Goal: Task Accomplishment & Management: Use online tool/utility

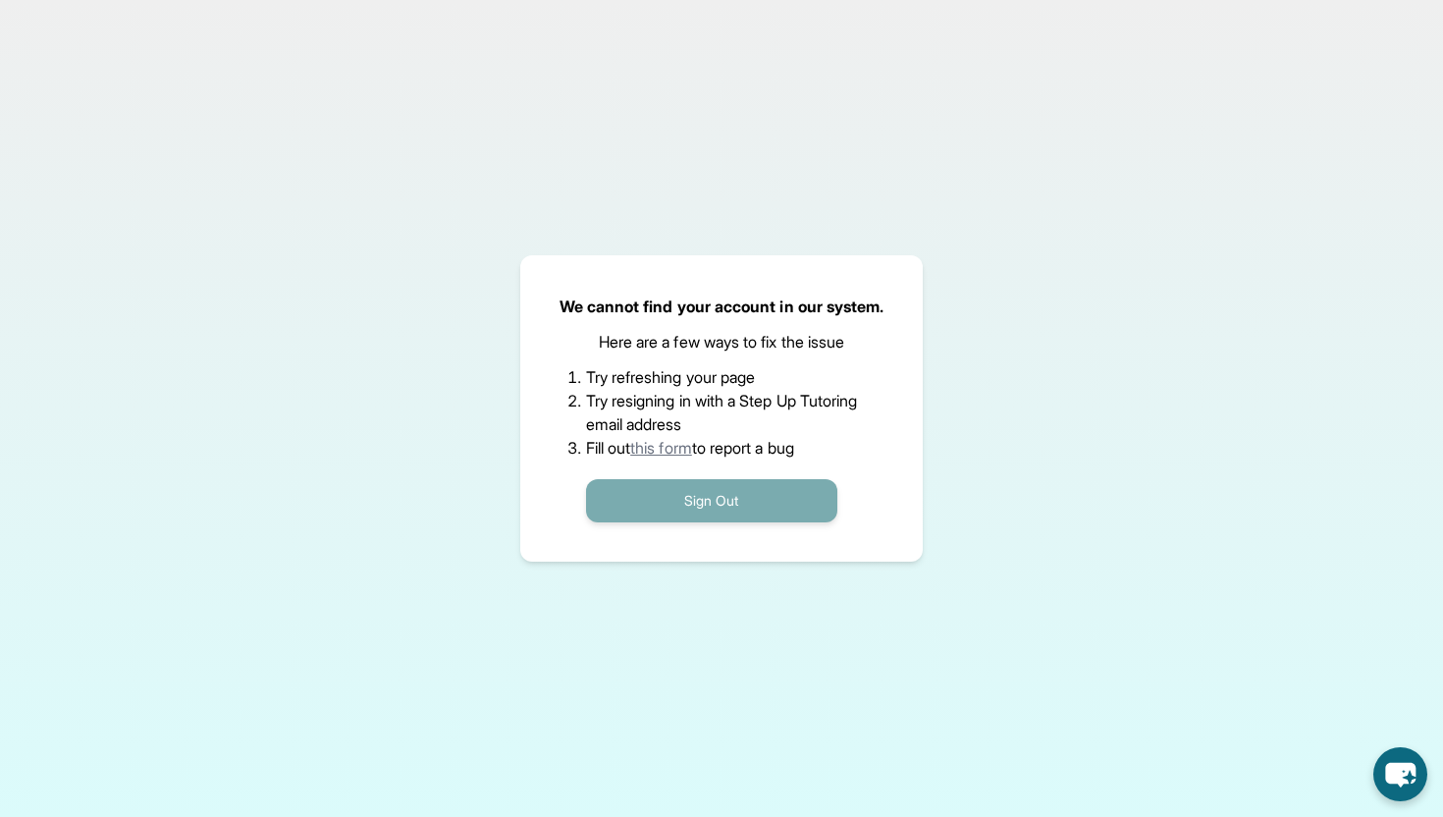
click at [659, 493] on button "Sign Out" at bounding box center [711, 500] width 251 height 43
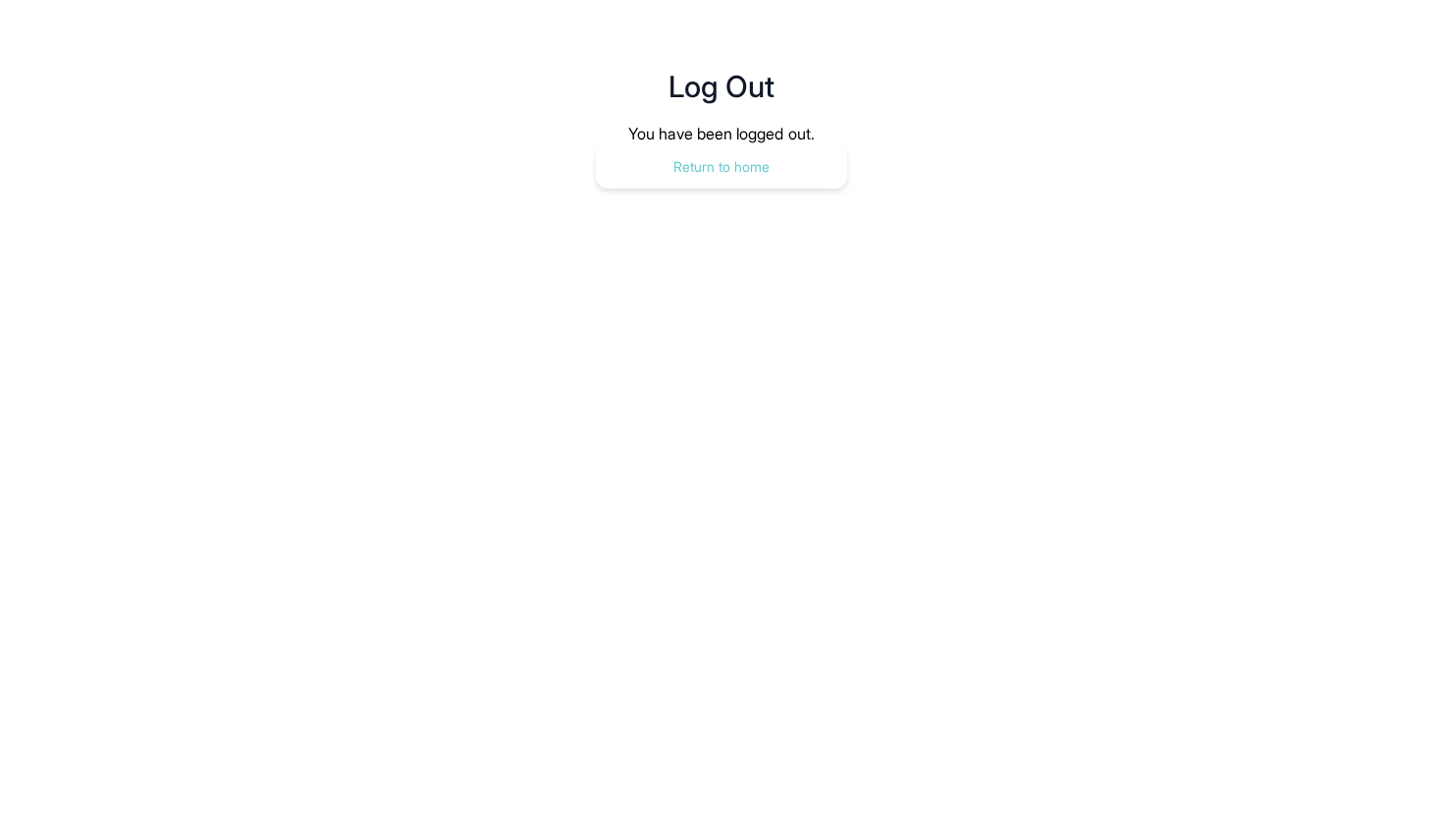
click at [738, 177] on button "Return to home" at bounding box center [721, 166] width 251 height 43
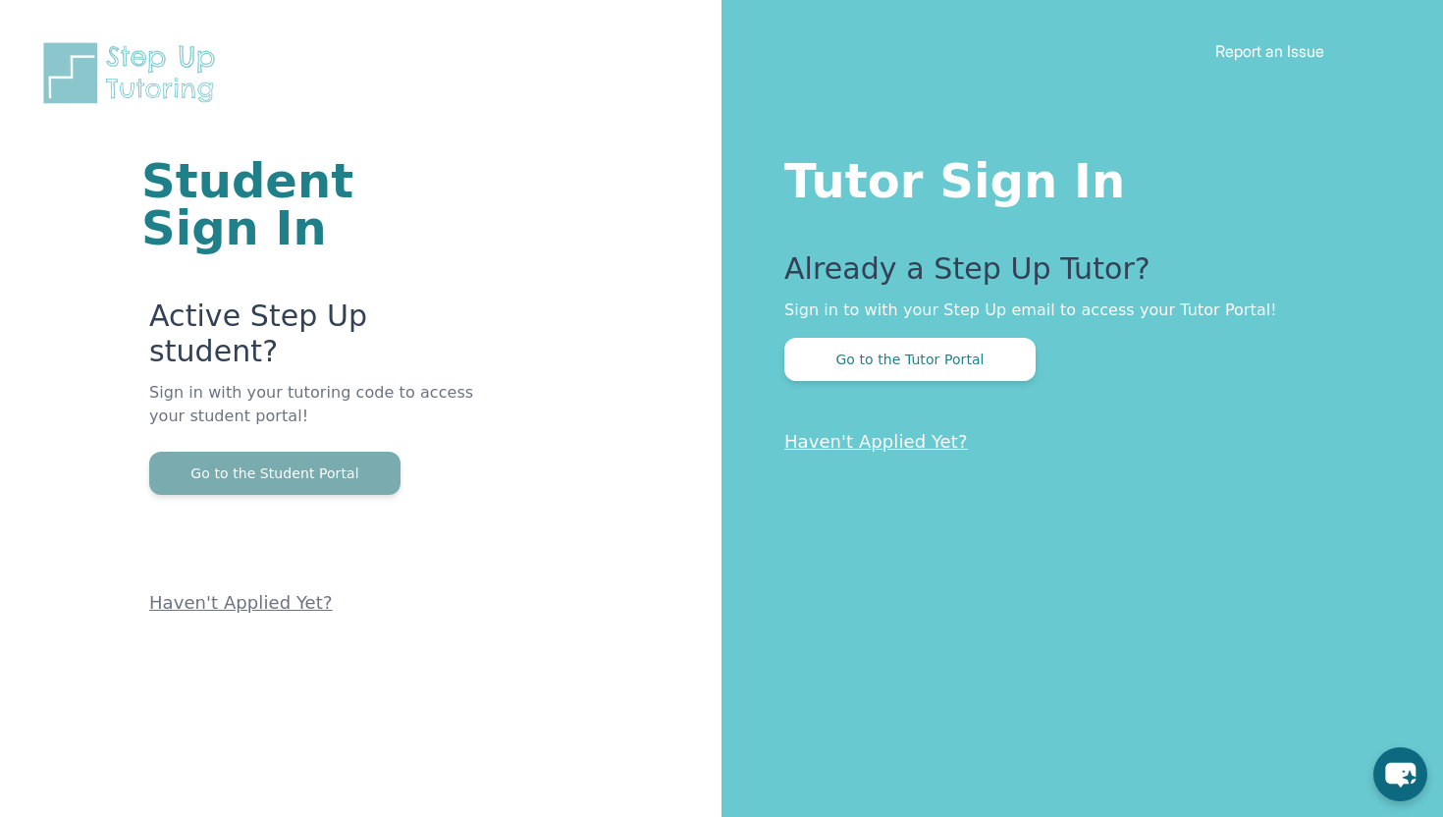
click at [314, 451] on button "Go to the Student Portal" at bounding box center [274, 472] width 251 height 43
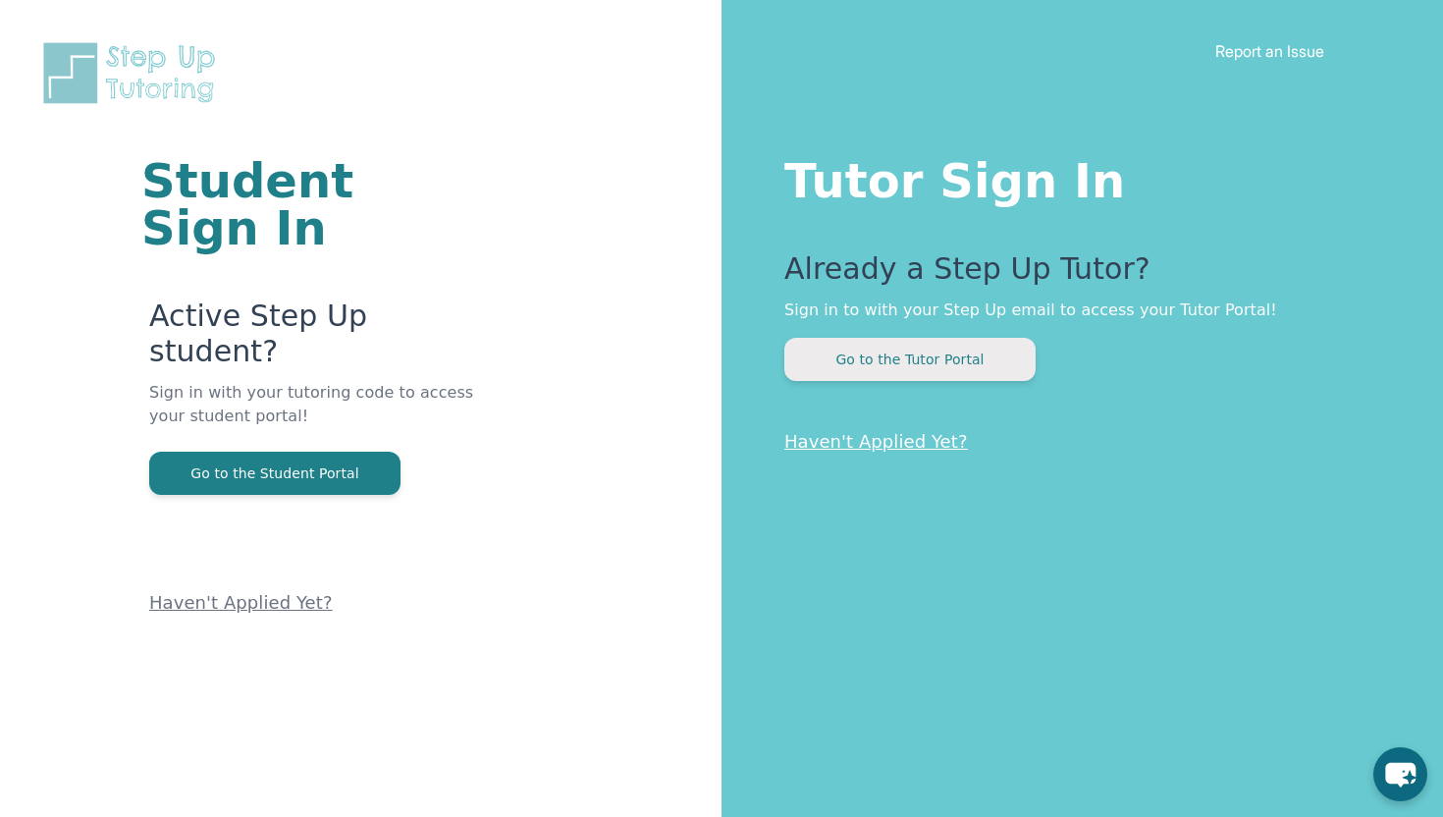
click at [874, 352] on button "Go to the Tutor Portal" at bounding box center [909, 359] width 251 height 43
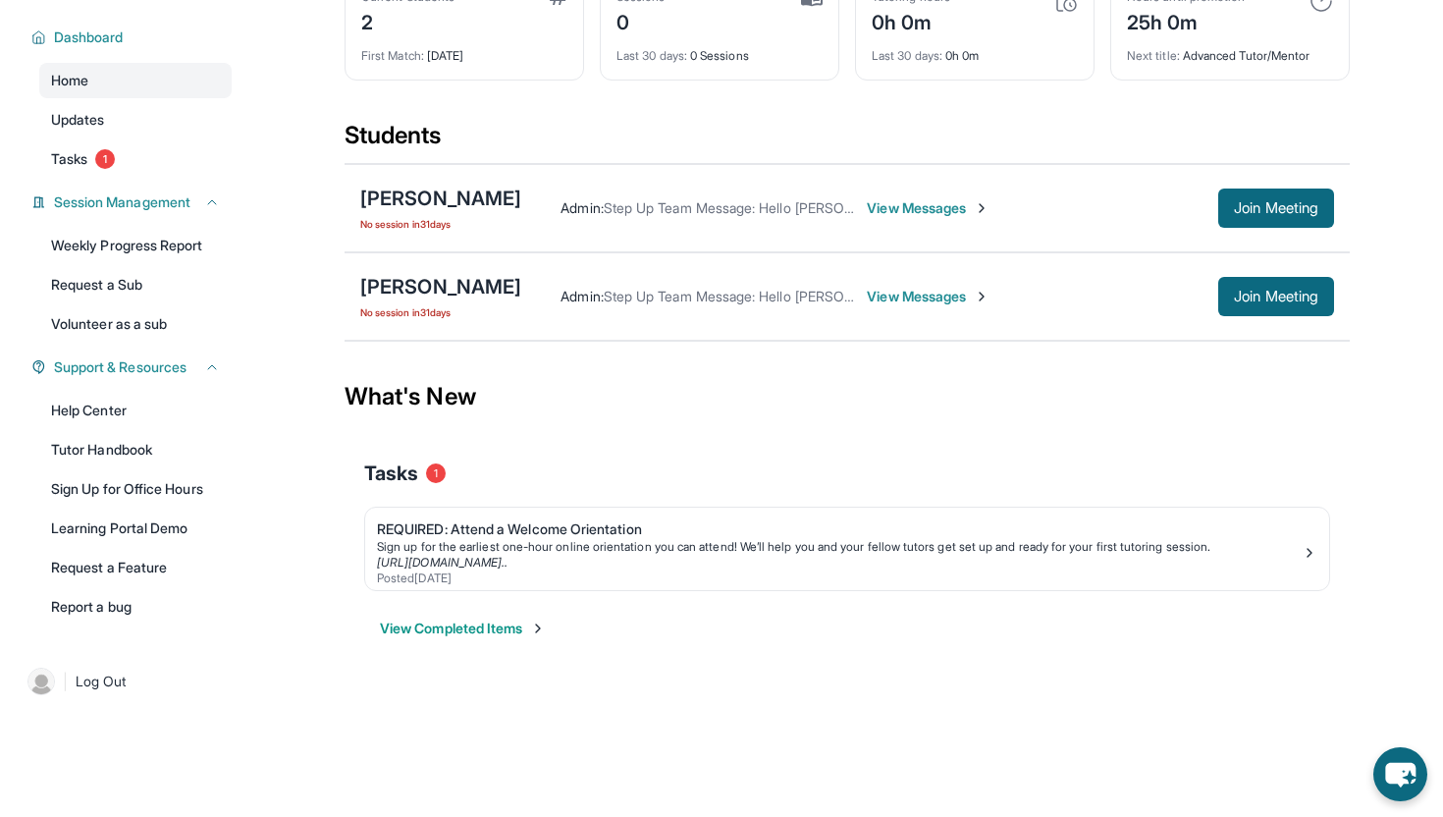
scroll to position [149, 0]
click at [1351, 530] on main "Current Students 2 First Match : [DATE] Sessions 0 Last 30 days : 0 Sessions Tu…" at bounding box center [847, 342] width 1192 height 685
click at [1295, 531] on div "REQUIRED: Attend a Welcome Orientation" at bounding box center [839, 529] width 925 height 20
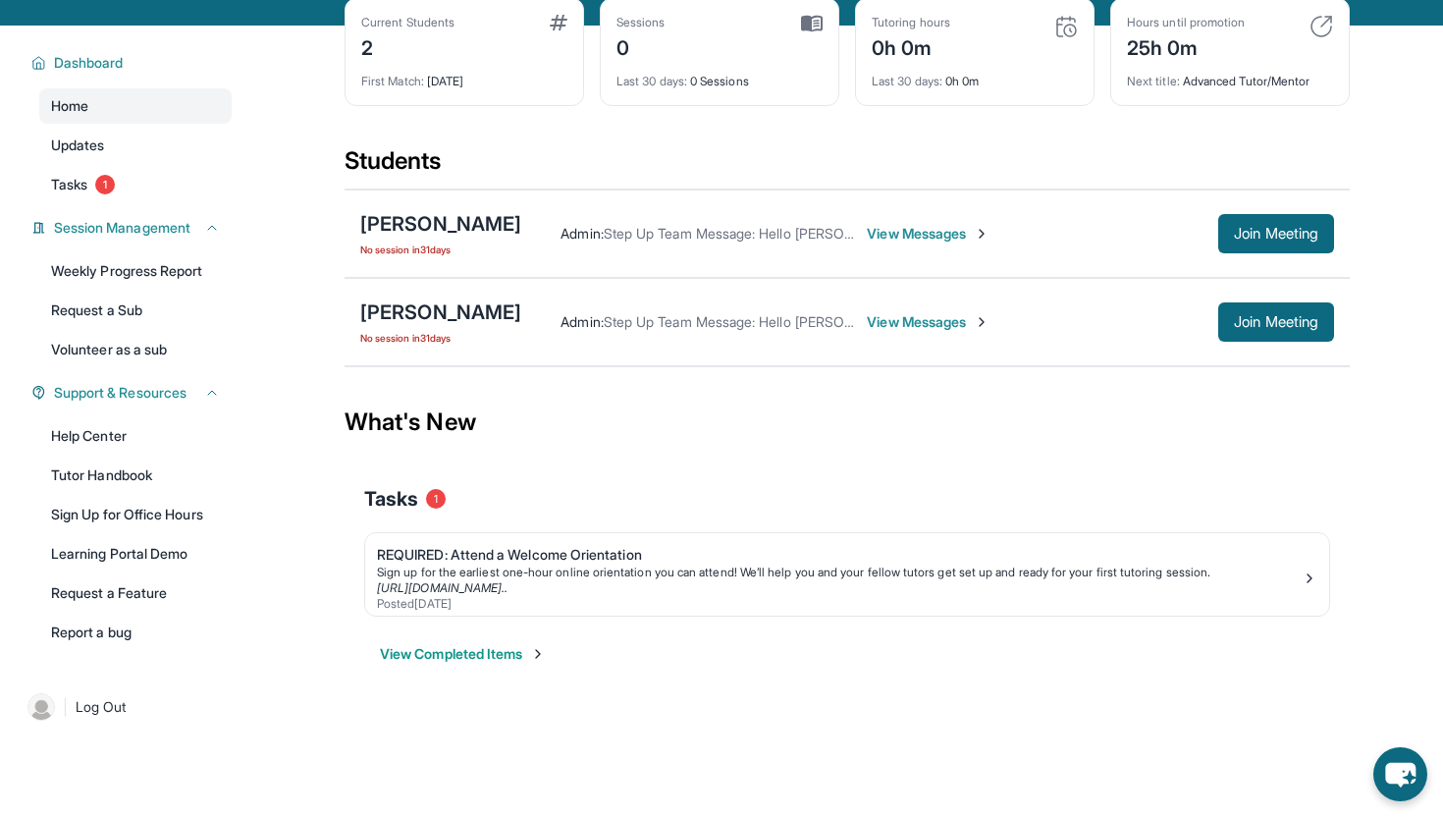
scroll to position [0, 0]
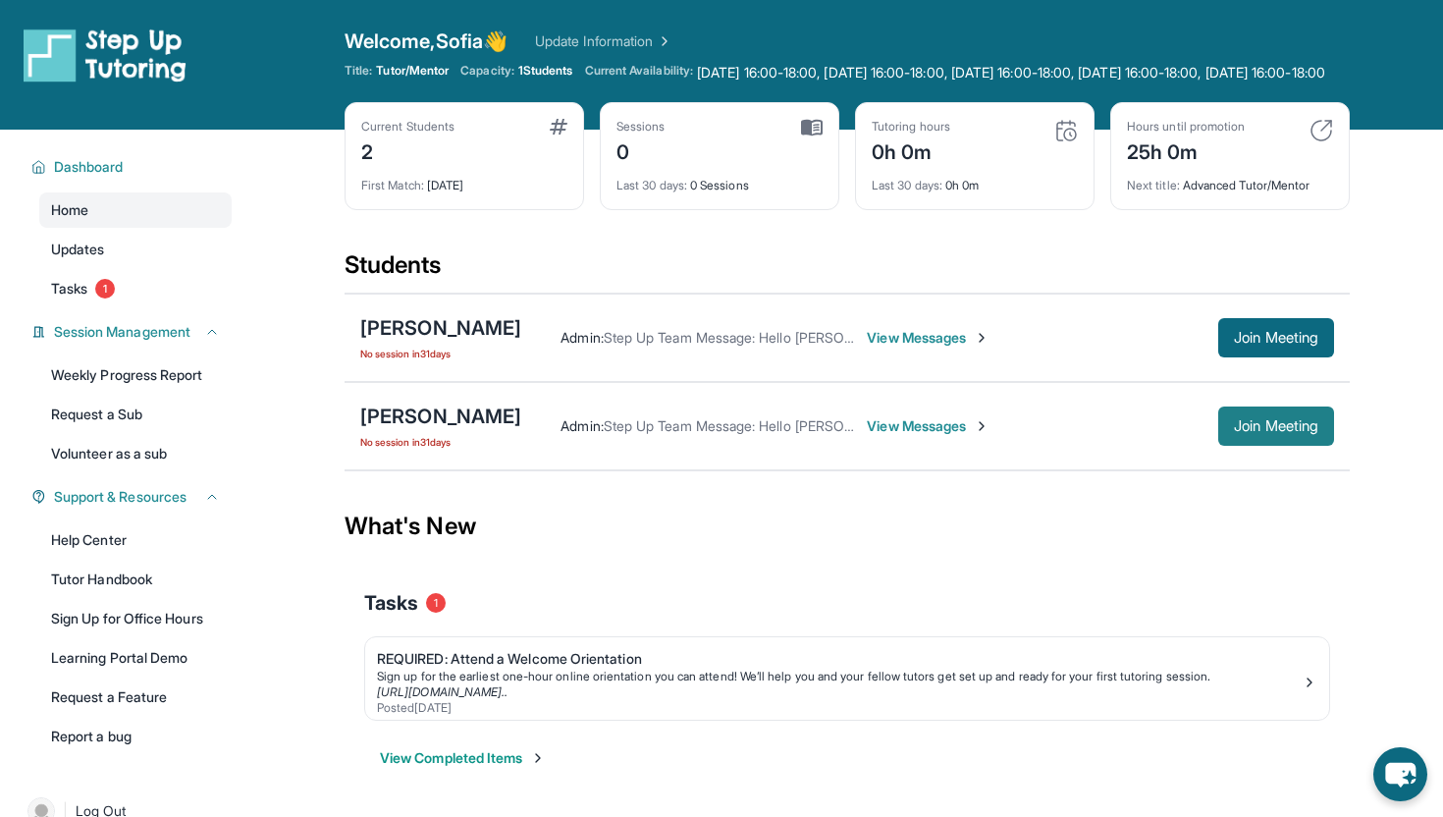
click at [1282, 446] on button "Join Meeting" at bounding box center [1276, 425] width 116 height 39
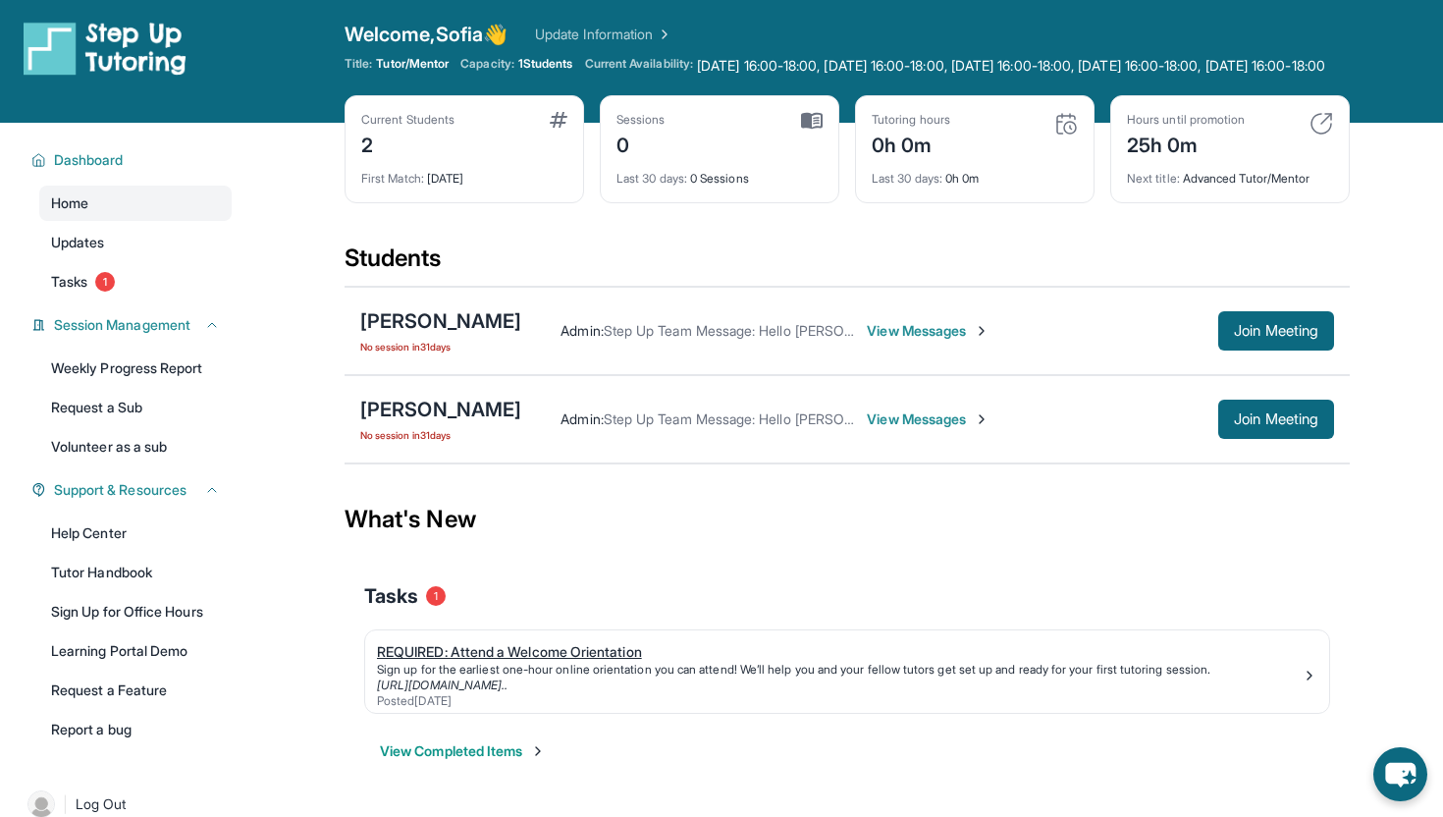
scroll to position [3, 0]
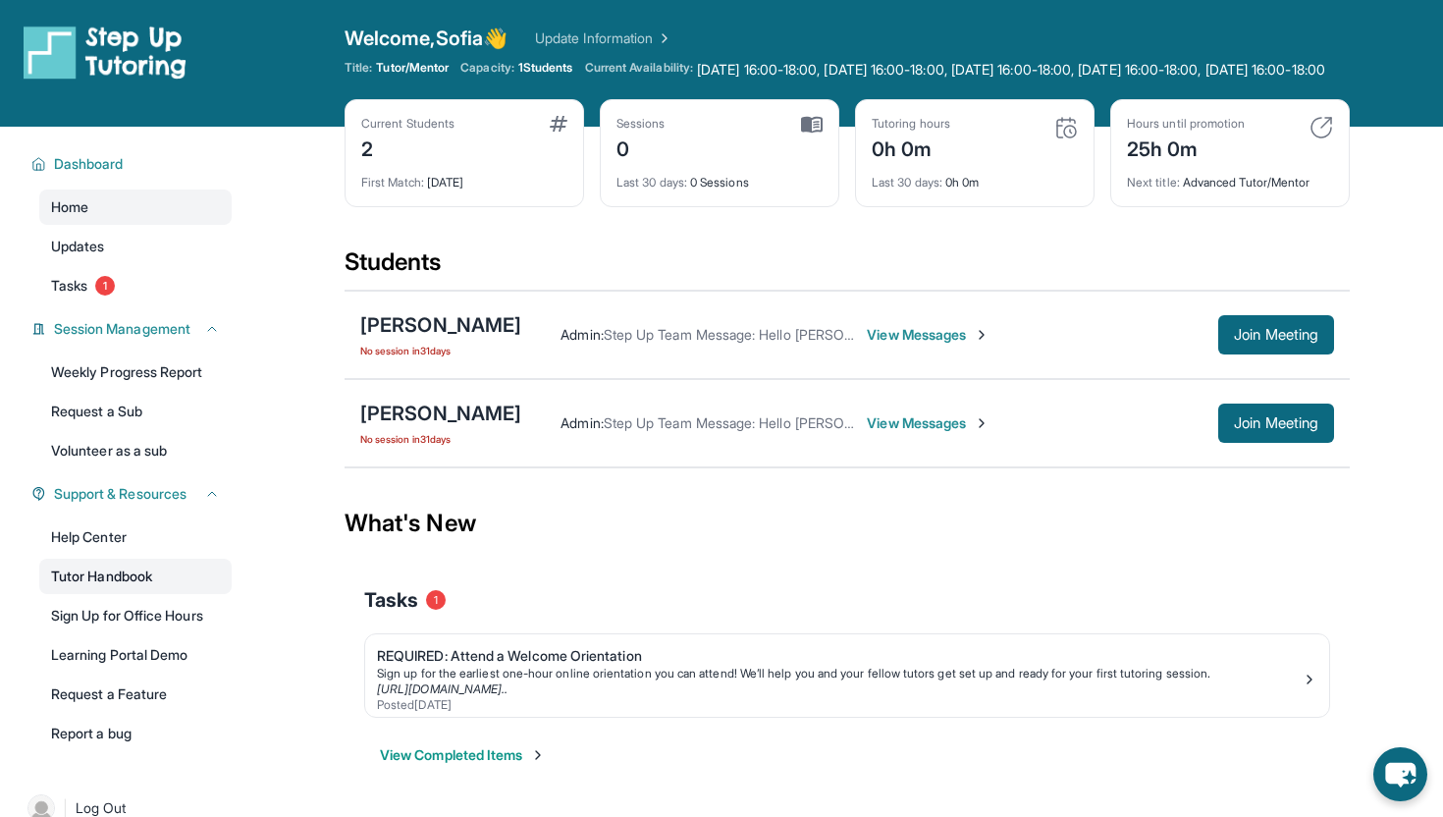
click at [189, 594] on link "Tutor Handbook" at bounding box center [135, 575] width 192 height 35
